Goal: Check status: Check status

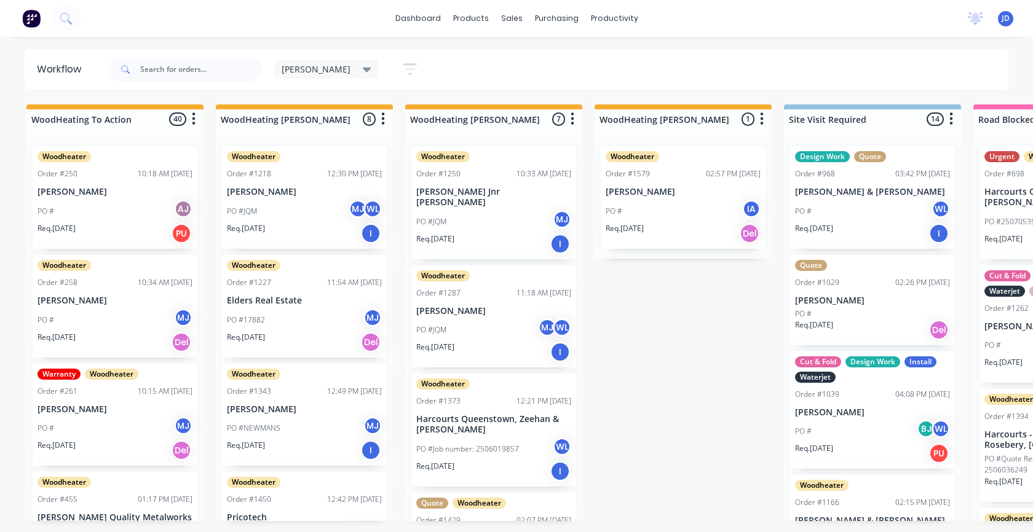
scroll to position [390, 0]
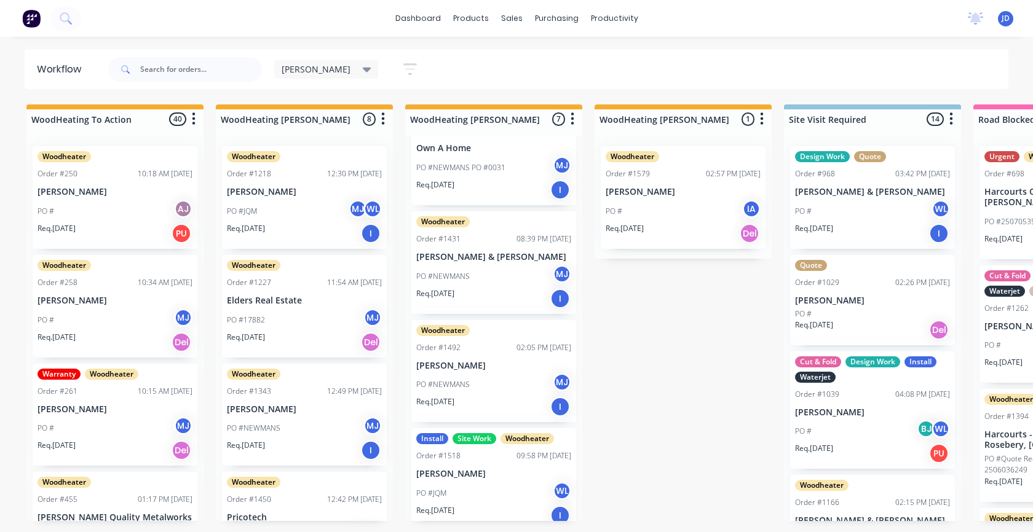
click at [484, 482] on div "PO #JQM WL" at bounding box center [493, 493] width 155 height 23
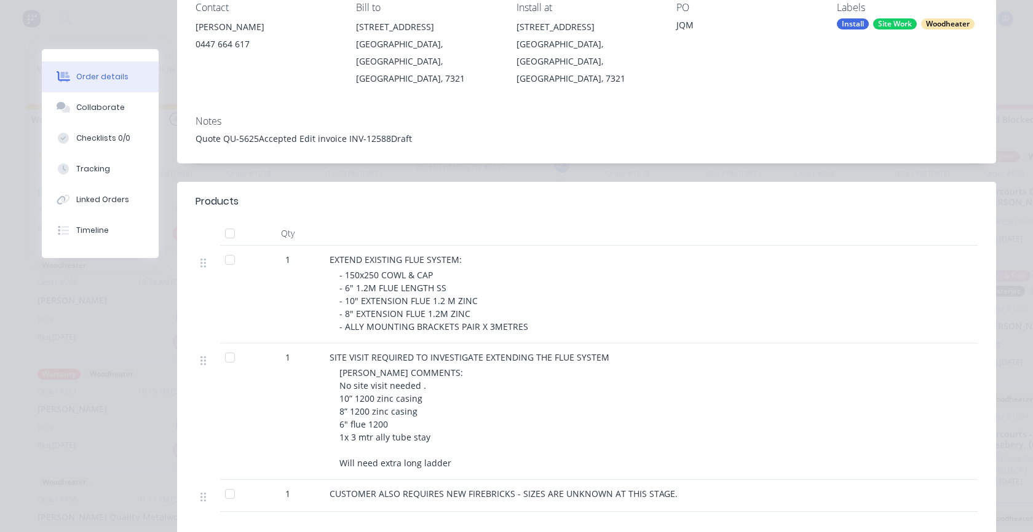
scroll to position [184, 0]
click at [552, 131] on div "Quote QU-5625Accepted Edit invoice INV-12588Draft" at bounding box center [586, 137] width 782 height 13
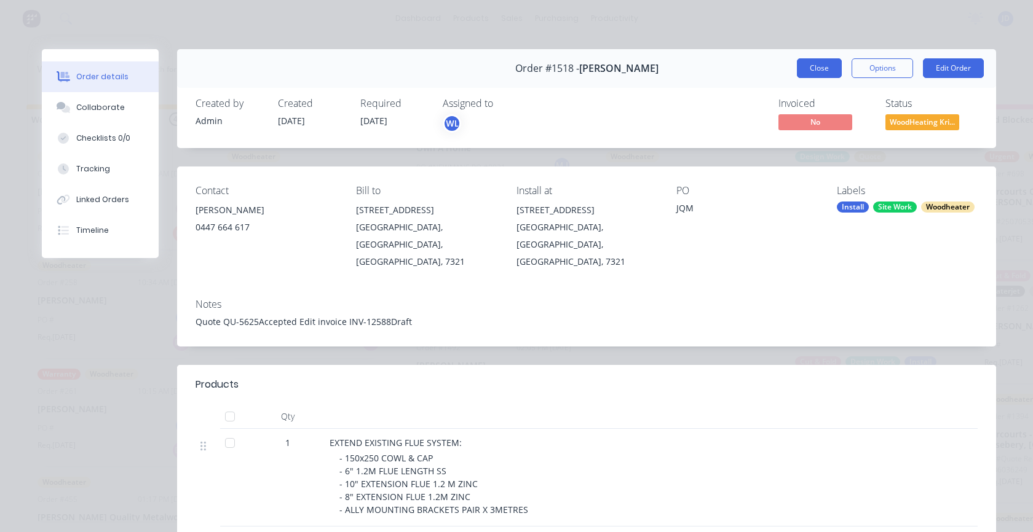
click at [799, 65] on button "Close" at bounding box center [819, 68] width 45 height 20
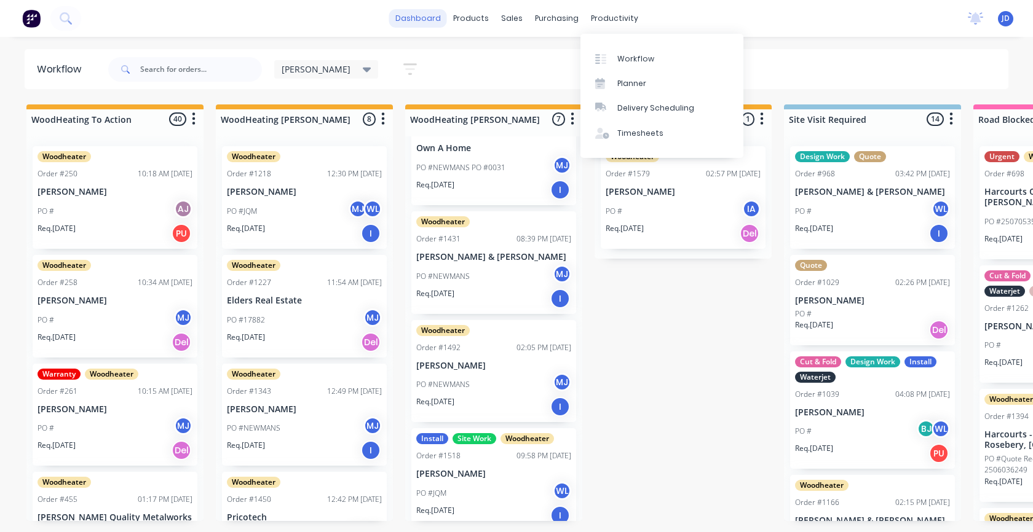
drag, startPoint x: 610, startPoint y: 56, endPoint x: 438, endPoint y: 9, distance: 178.4
click at [610, 56] on div at bounding box center [604, 58] width 18 height 11
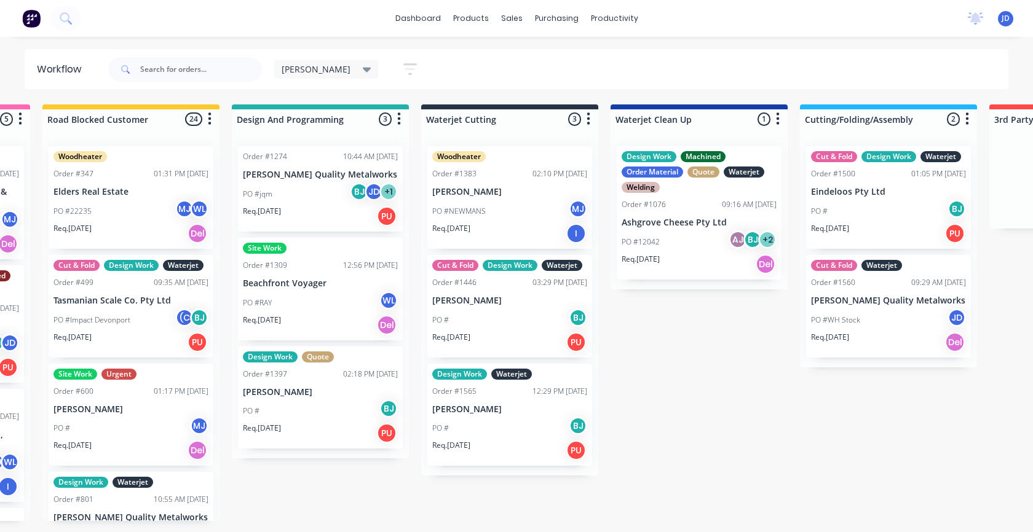
scroll to position [0, 1136]
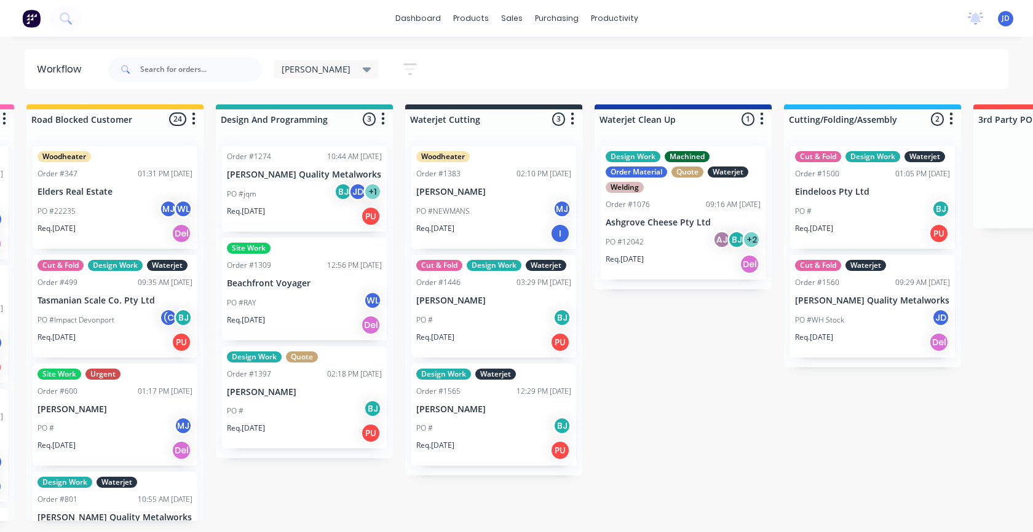
click at [499, 213] on div "PO #[PERSON_NAME]" at bounding box center [493, 211] width 155 height 23
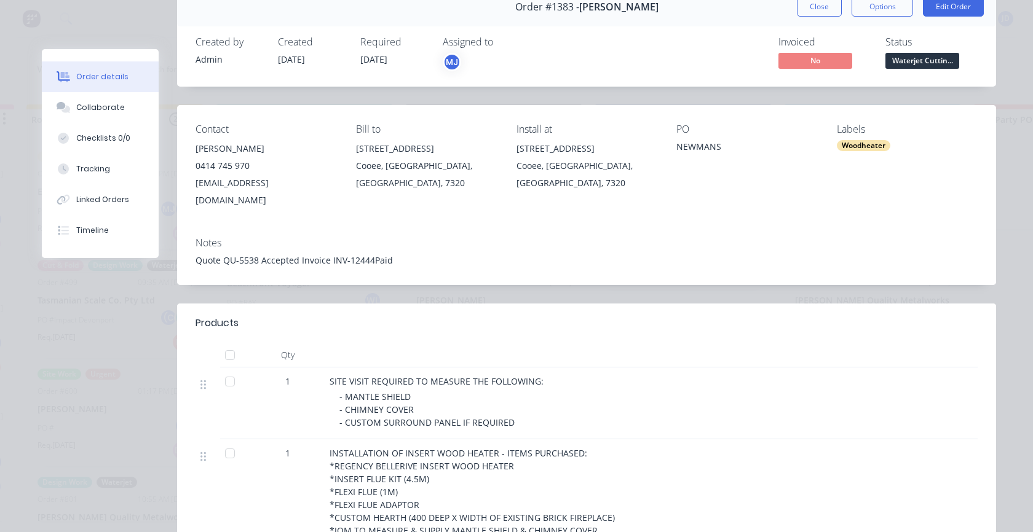
scroll to position [0, 0]
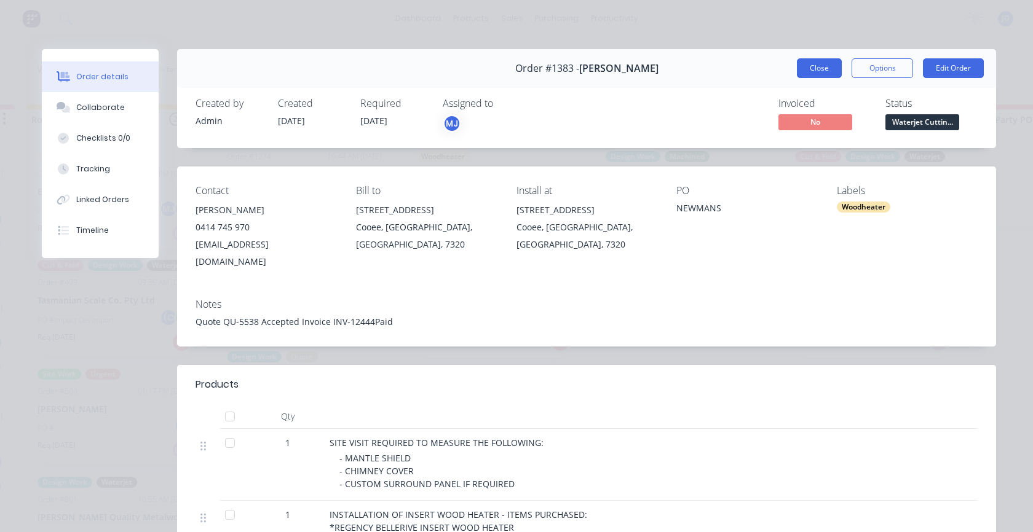
click at [832, 71] on button "Close" at bounding box center [819, 68] width 45 height 20
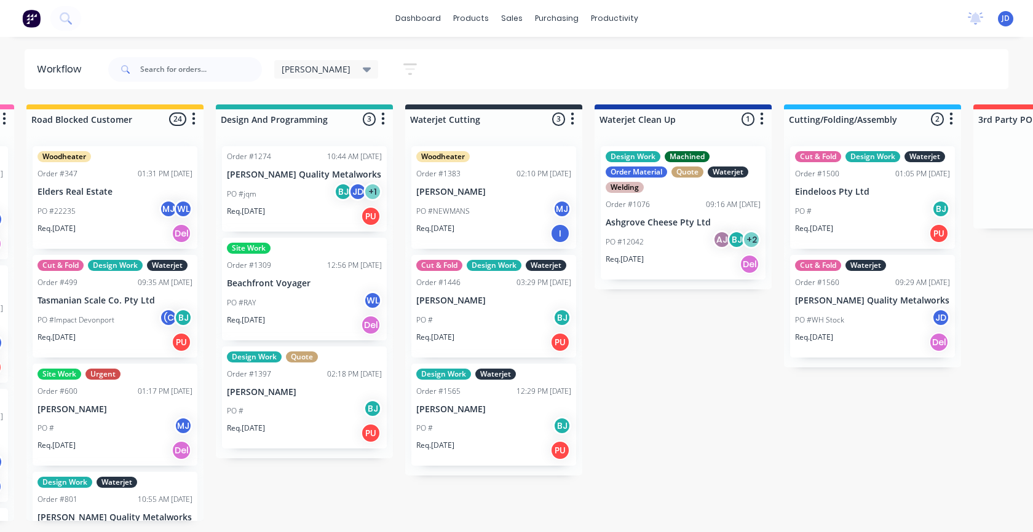
click at [500, 336] on div "Req. [DATE] PU" at bounding box center [493, 342] width 155 height 21
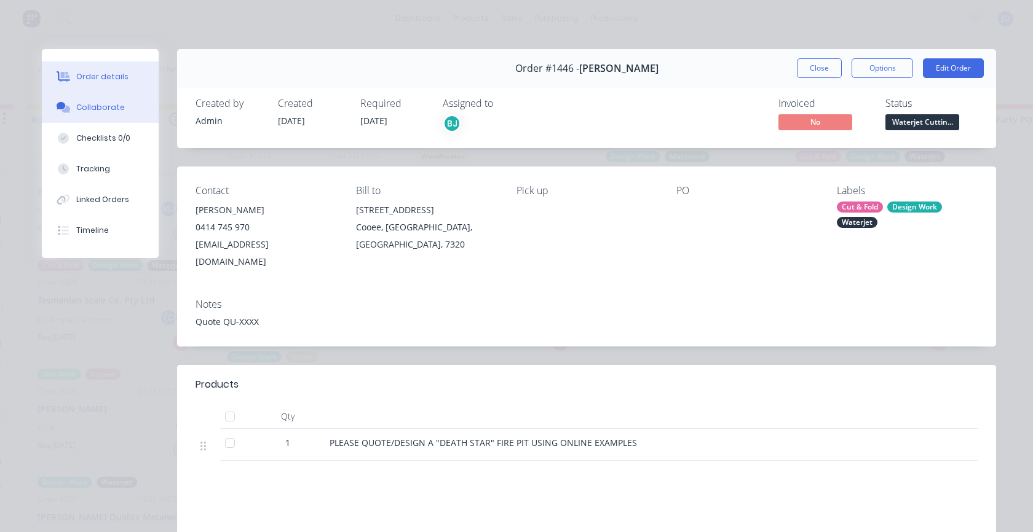
click at [122, 105] on button "Collaborate" at bounding box center [100, 107] width 117 height 31
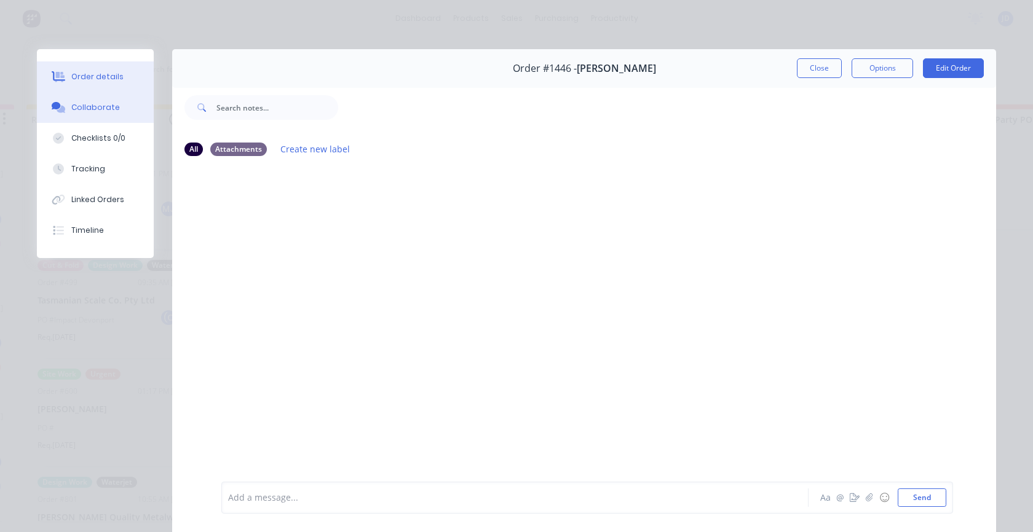
click at [124, 68] on button "Order details" at bounding box center [95, 76] width 117 height 31
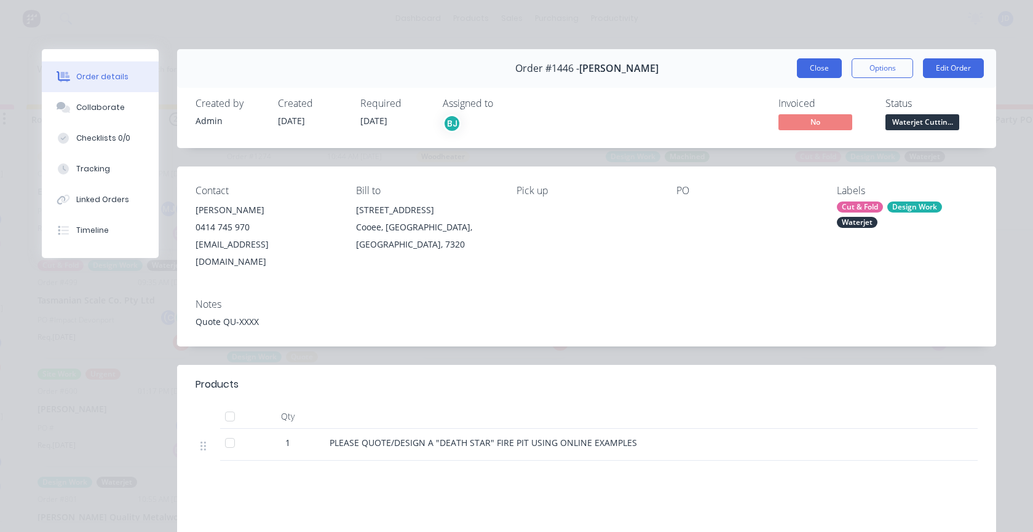
click at [824, 74] on button "Close" at bounding box center [819, 68] width 45 height 20
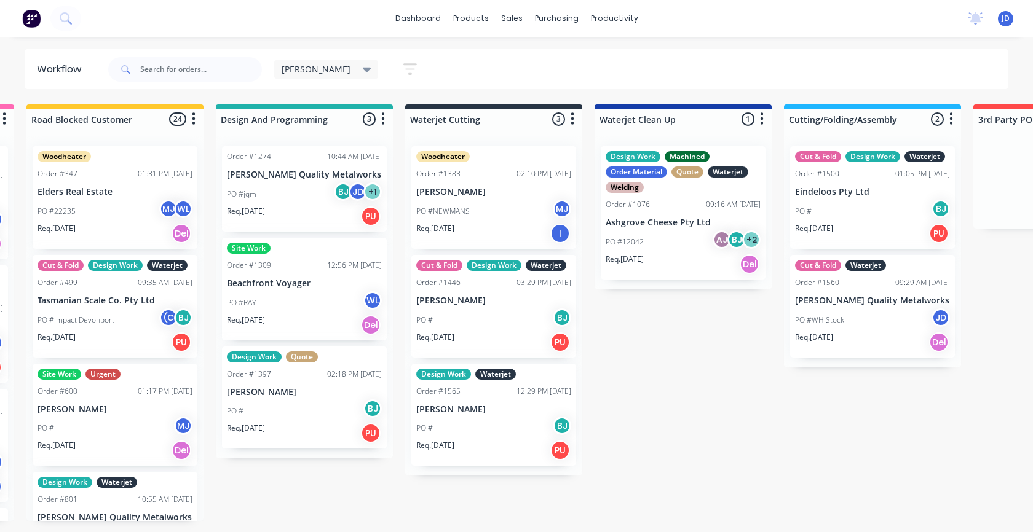
click at [467, 425] on div "PO # BJ" at bounding box center [493, 428] width 155 height 23
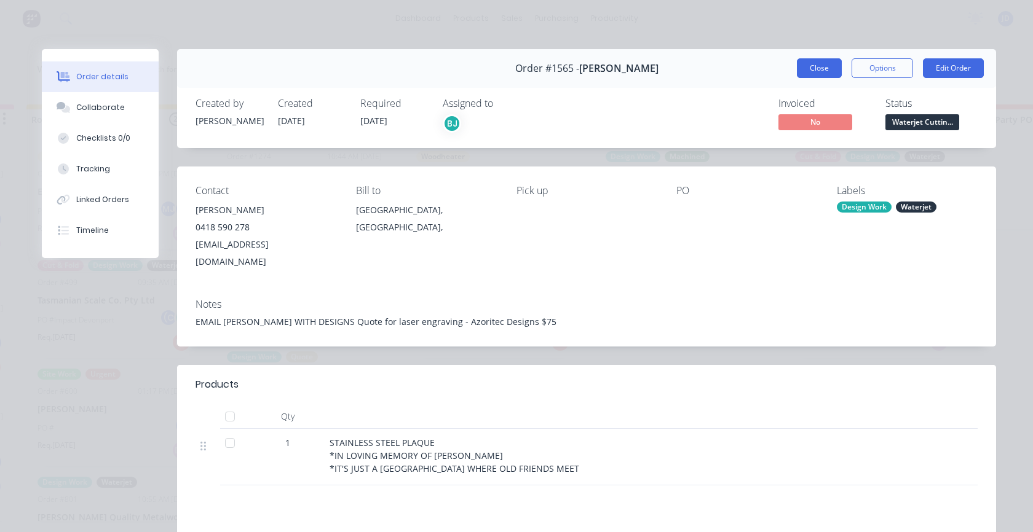
click at [808, 70] on button "Close" at bounding box center [819, 68] width 45 height 20
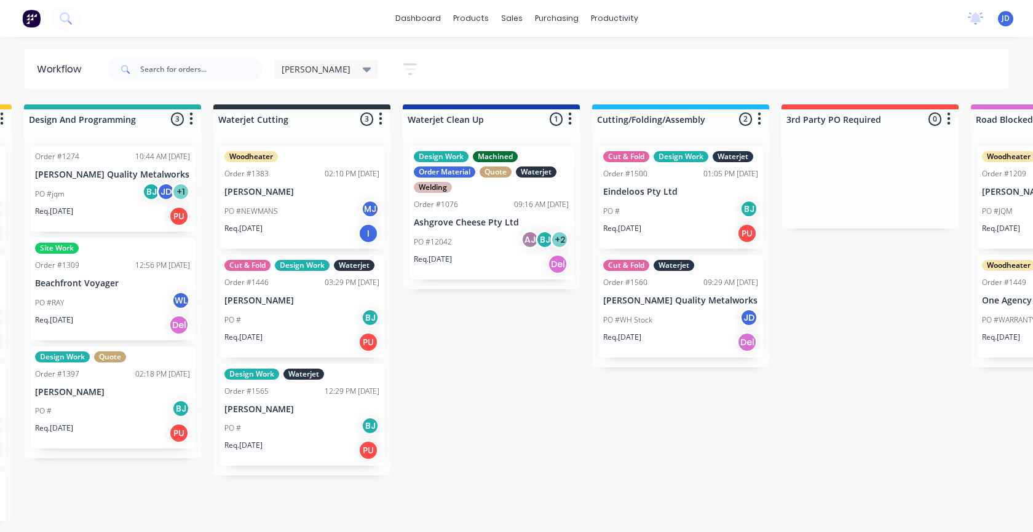
scroll to position [0, 1337]
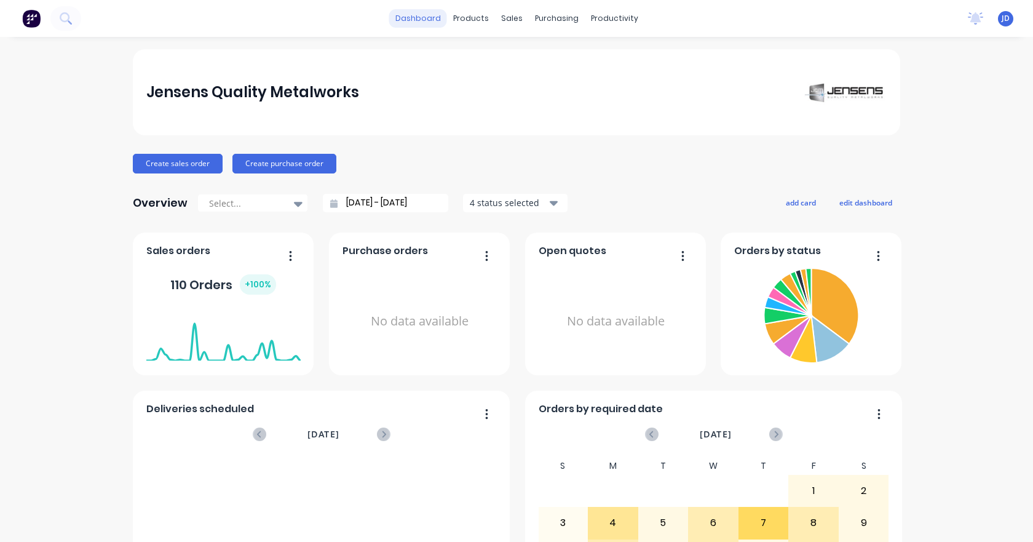
click at [412, 10] on link "dashboard" at bounding box center [418, 18] width 58 height 18
